Goal: Transaction & Acquisition: Purchase product/service

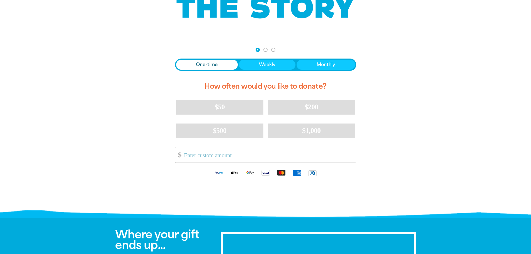
scroll to position [84, 0]
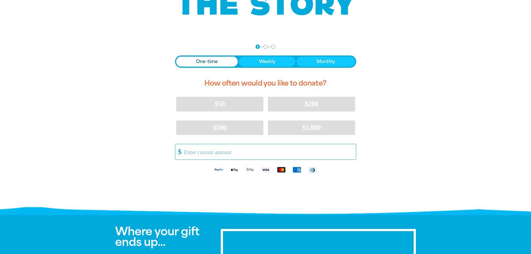
click at [249, 149] on input "Other Amount" at bounding box center [268, 151] width 176 height 15
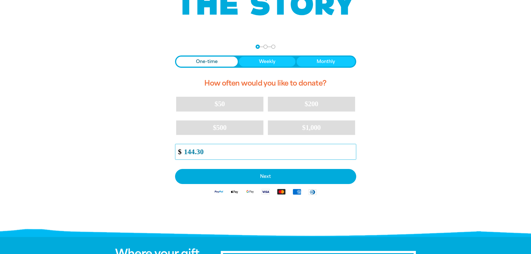
type input "144.30"
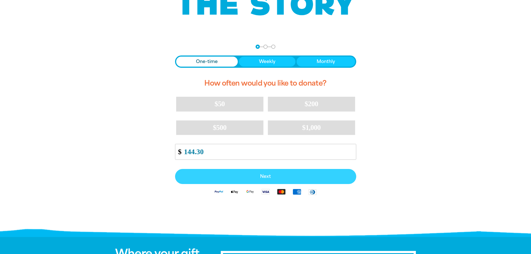
click at [260, 176] on span "Next" at bounding box center [265, 176] width 169 height 4
select select "AU"
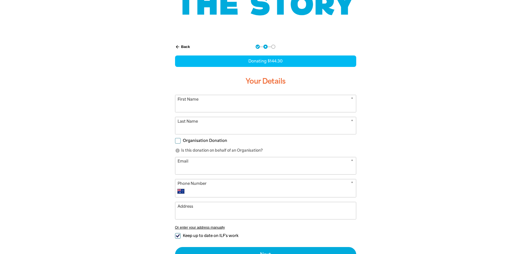
click at [224, 105] on input "First Name" at bounding box center [265, 103] width 181 height 17
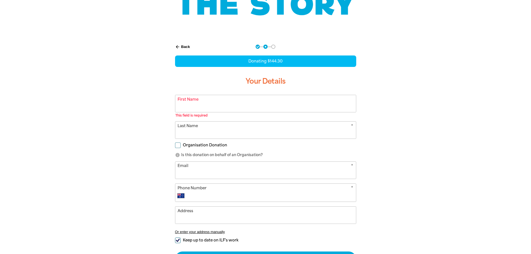
click at [434, 151] on div at bounding box center [265, 170] width 531 height 264
click at [183, 148] on span "Organisation Donation" at bounding box center [205, 145] width 44 height 5
click at [181, 148] on input "Organisation Donation" at bounding box center [178, 146] width 6 height 6
checkbox input "true"
select select "AU"
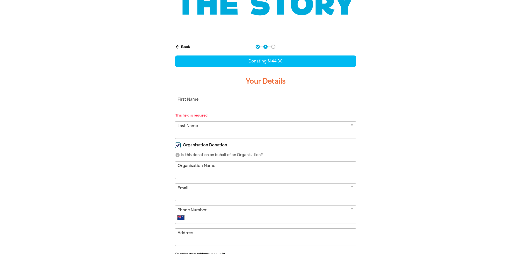
click at [212, 108] on input "First Name" at bounding box center [265, 103] width 181 height 17
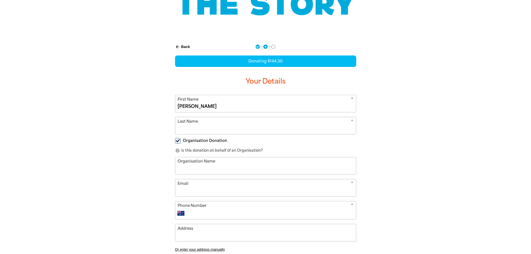
type input "[PERSON_NAME]"
click at [221, 129] on input "[PERSON_NAME]" at bounding box center [265, 125] width 181 height 17
type input "[PERSON_NAME]"
click at [187, 169] on input "Organisation Name" at bounding box center [265, 165] width 181 height 17
type input "[GEOGRAPHIC_DATA]"
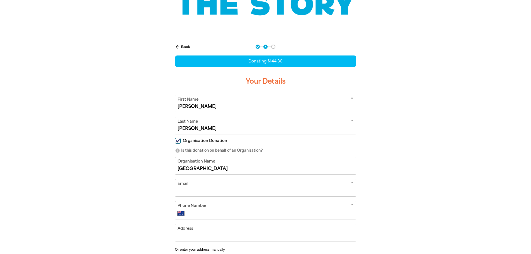
type input "[EMAIL_ADDRESS][DOMAIN_NAME]"
type input "[PHONE_NUMBER]"
type input "[STREET_ADDRESS]"
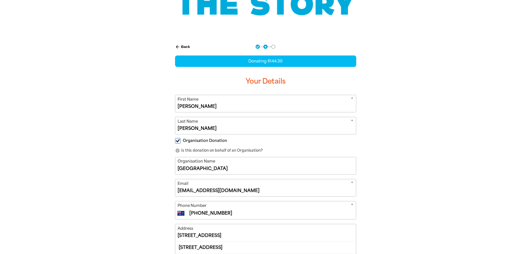
click at [198, 190] on input "[EMAIL_ADDRESS][DOMAIN_NAME]" at bounding box center [265, 187] width 181 height 17
drag, startPoint x: 201, startPoint y: 190, endPoint x: 172, endPoint y: 189, distance: 28.8
click at [172, 189] on div "arrow_back Back Step 1 Step 2 Step 3 Donating $144.30 Your Details * First Name…" at bounding box center [265, 192] width 195 height 309
type input "[EMAIL_ADDRESS][DOMAIN_NAME]"
click at [416, 186] on div "arrow_back Back Step 1 Step 2 Step 3 Donating $144.30 Your Details * First Name…" at bounding box center [265, 206] width 335 height 337
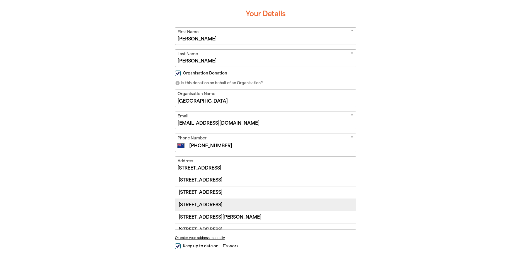
scroll to position [167, 0]
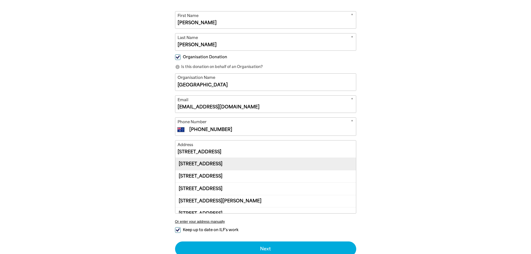
click at [215, 165] on div "[STREET_ADDRESS]" at bounding box center [265, 164] width 181 height 12
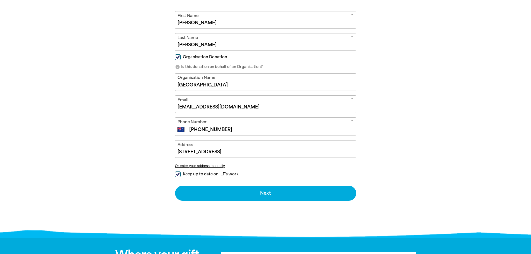
type input "[STREET_ADDRESS]"
click at [176, 175] on input "Keep up to date on ILF's work" at bounding box center [178, 175] width 6 height 6
checkbox input "false"
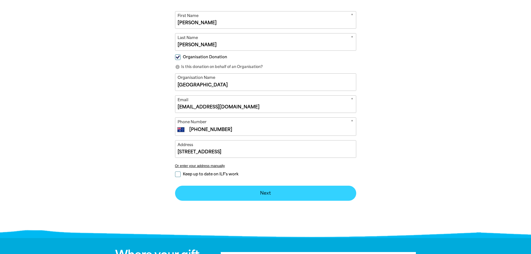
click at [251, 194] on button "Next chevron_right" at bounding box center [265, 193] width 181 height 15
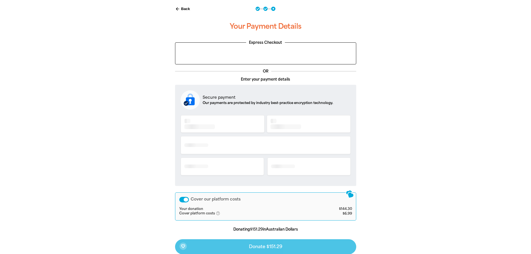
scroll to position [121, 0]
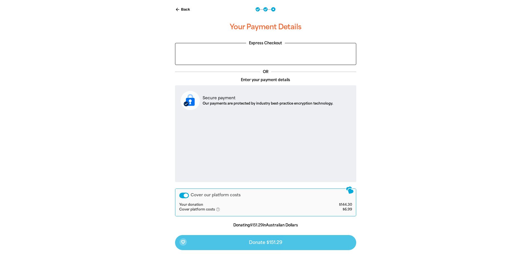
click at [183, 196] on div "Cover our platform costs" at bounding box center [184, 196] width 10 height 6
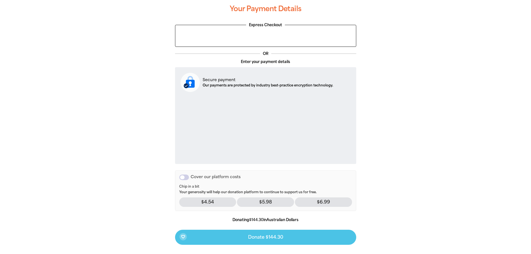
scroll to position [149, 0]
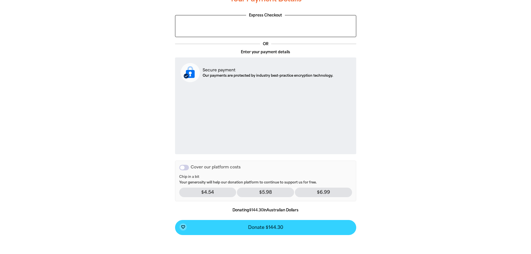
click at [270, 230] on span "Donate $144.30" at bounding box center [265, 227] width 35 height 4
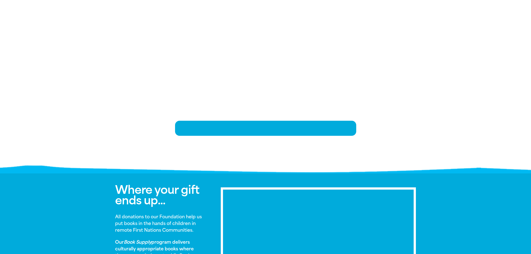
scroll to position [114, 0]
